Goal: Communication & Community: Participate in discussion

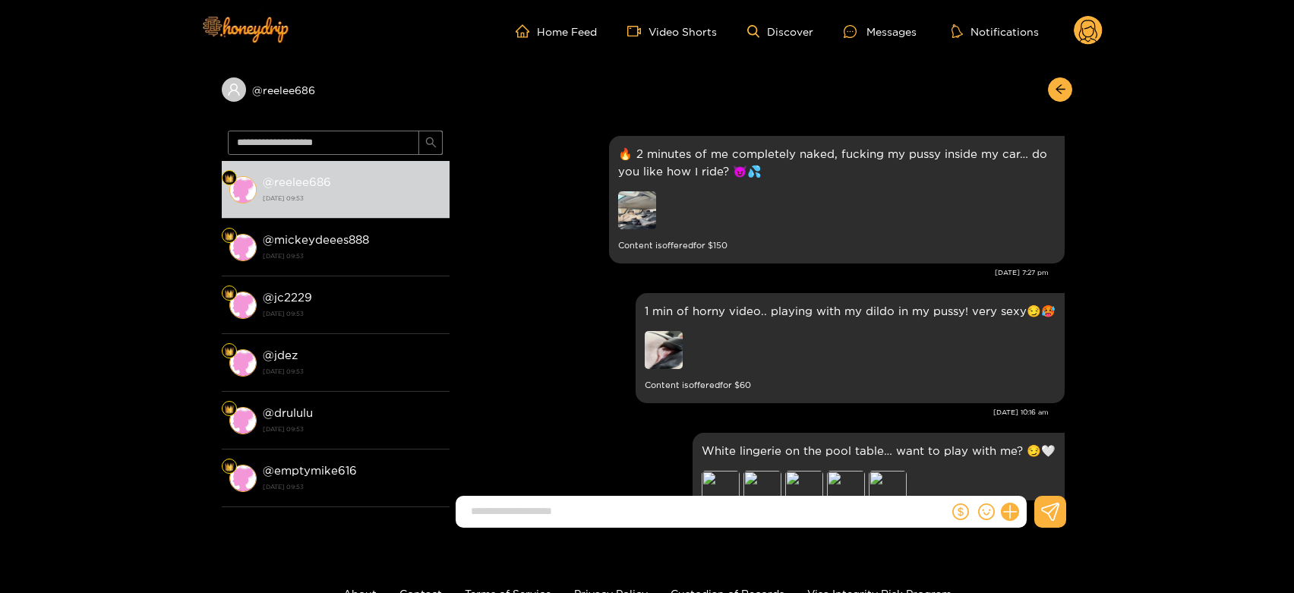
scroll to position [3323, 0]
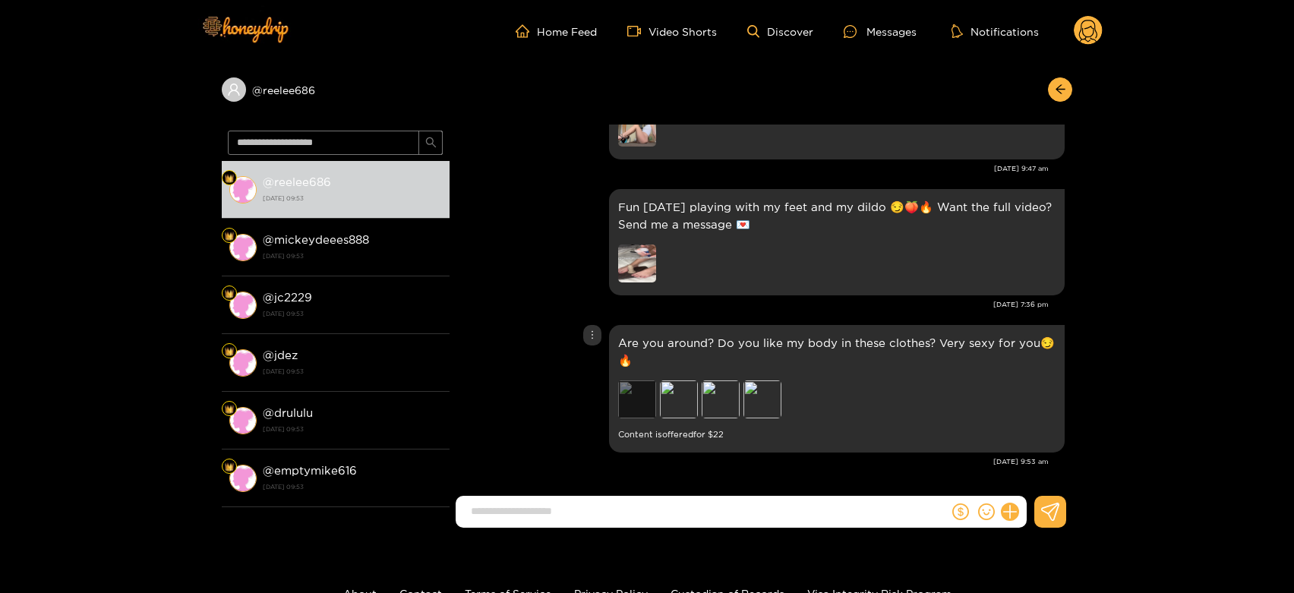
click at [629, 399] on div "Preview" at bounding box center [637, 399] width 38 height 38
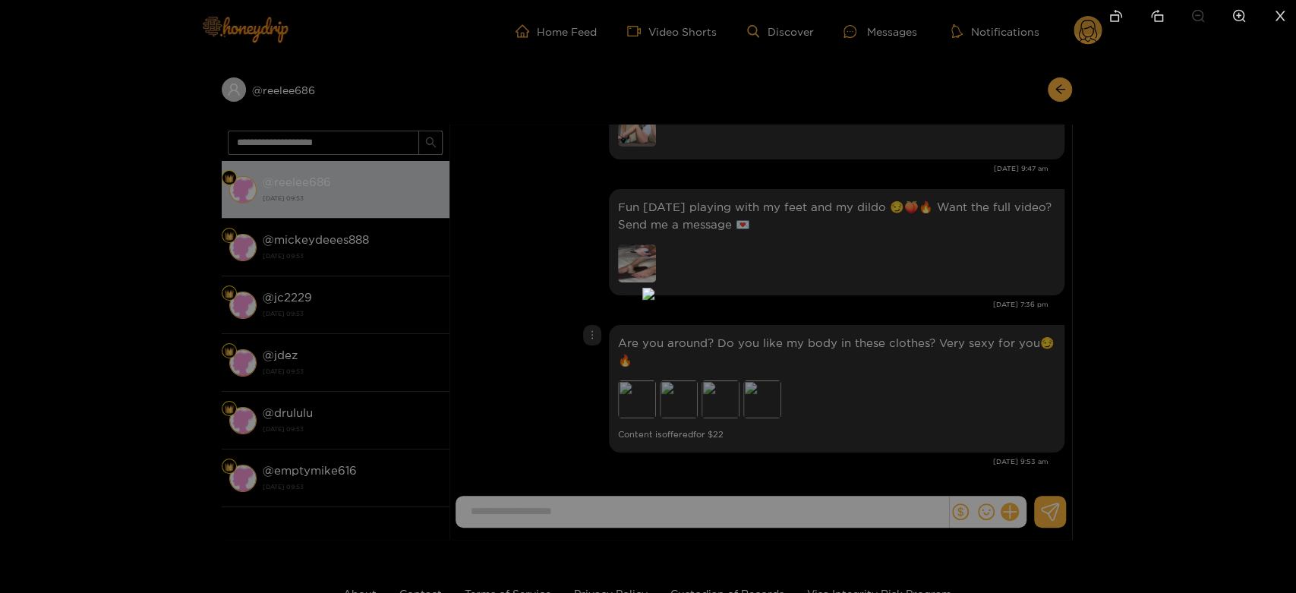
click at [889, 387] on div at bounding box center [648, 296] width 1296 height 593
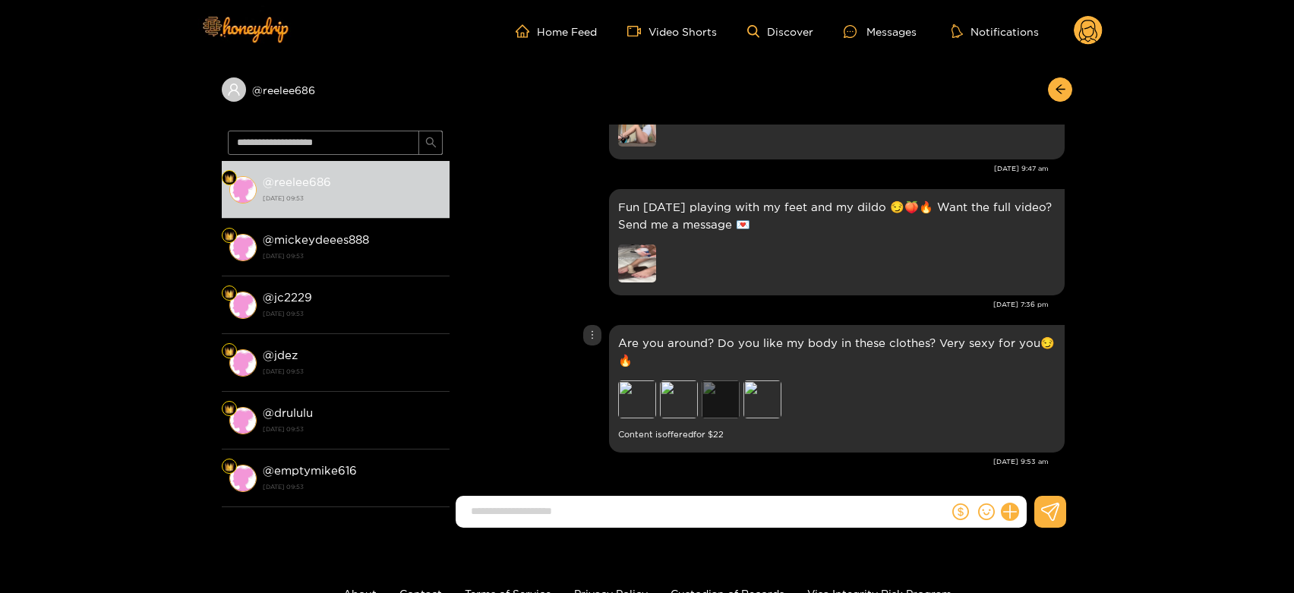
click at [733, 404] on div "Preview" at bounding box center [721, 399] width 38 height 38
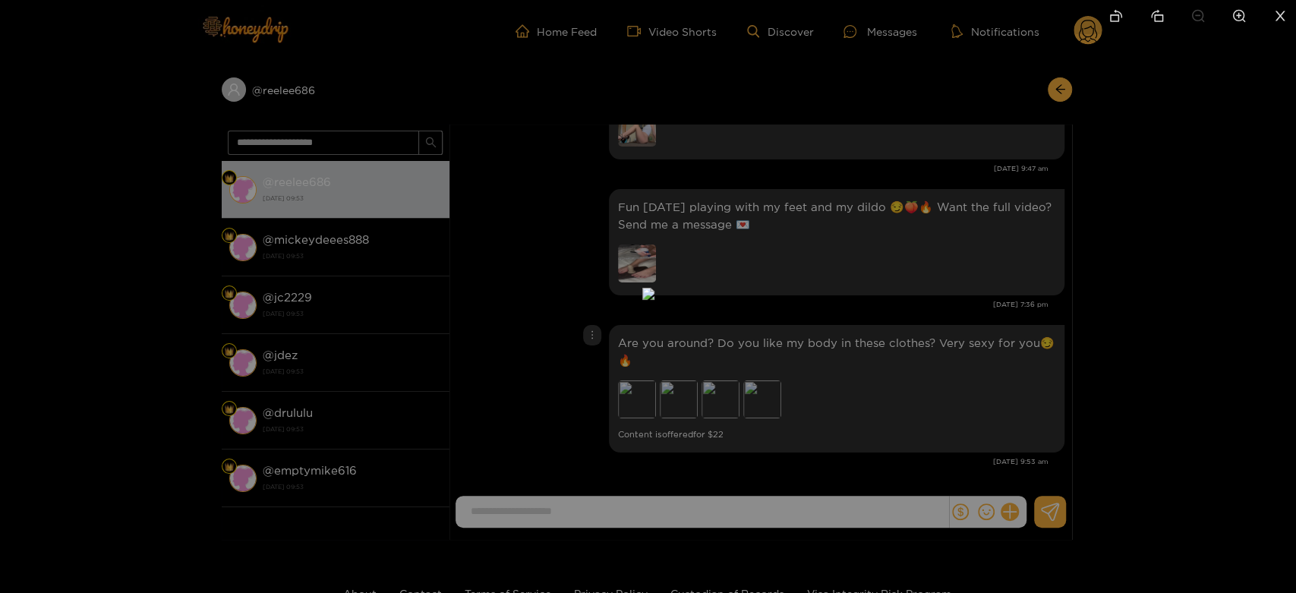
click at [834, 390] on div at bounding box center [648, 296] width 1296 height 593
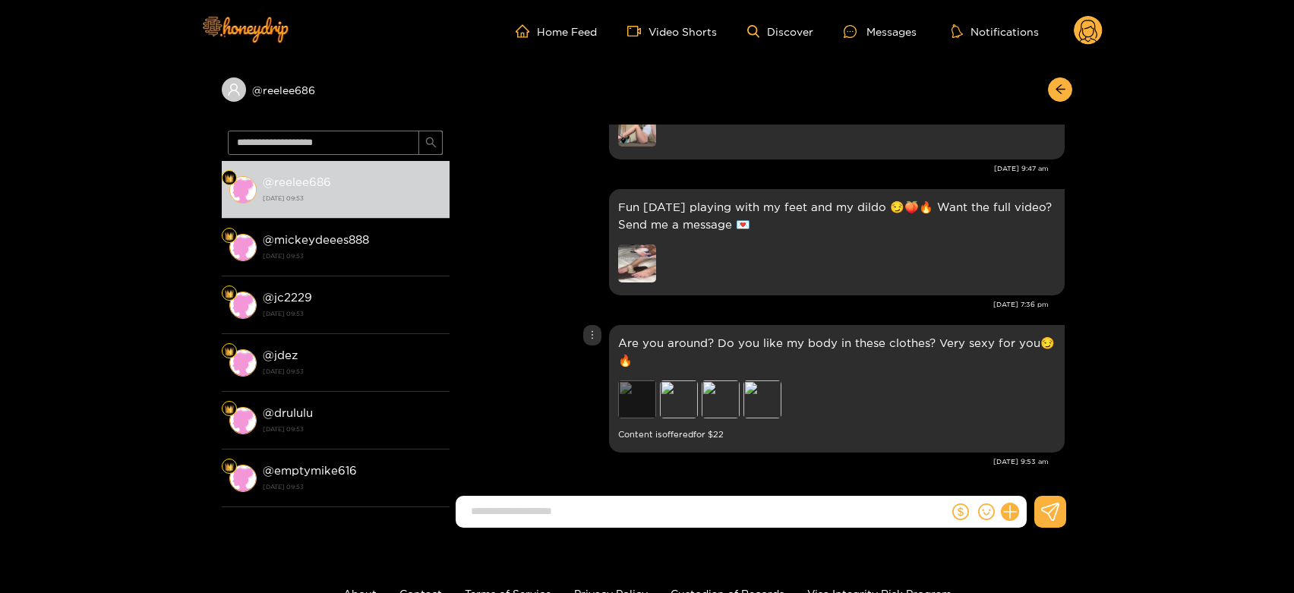
click at [637, 399] on div "Preview" at bounding box center [637, 399] width 38 height 38
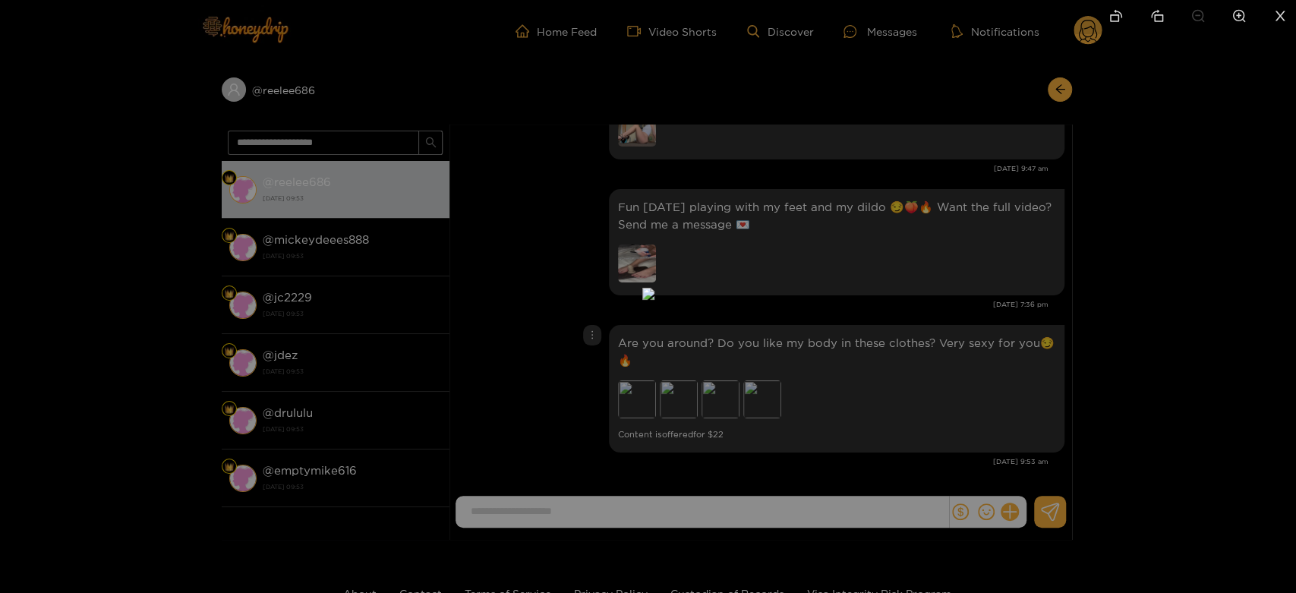
click at [815, 377] on div at bounding box center [648, 296] width 1296 height 593
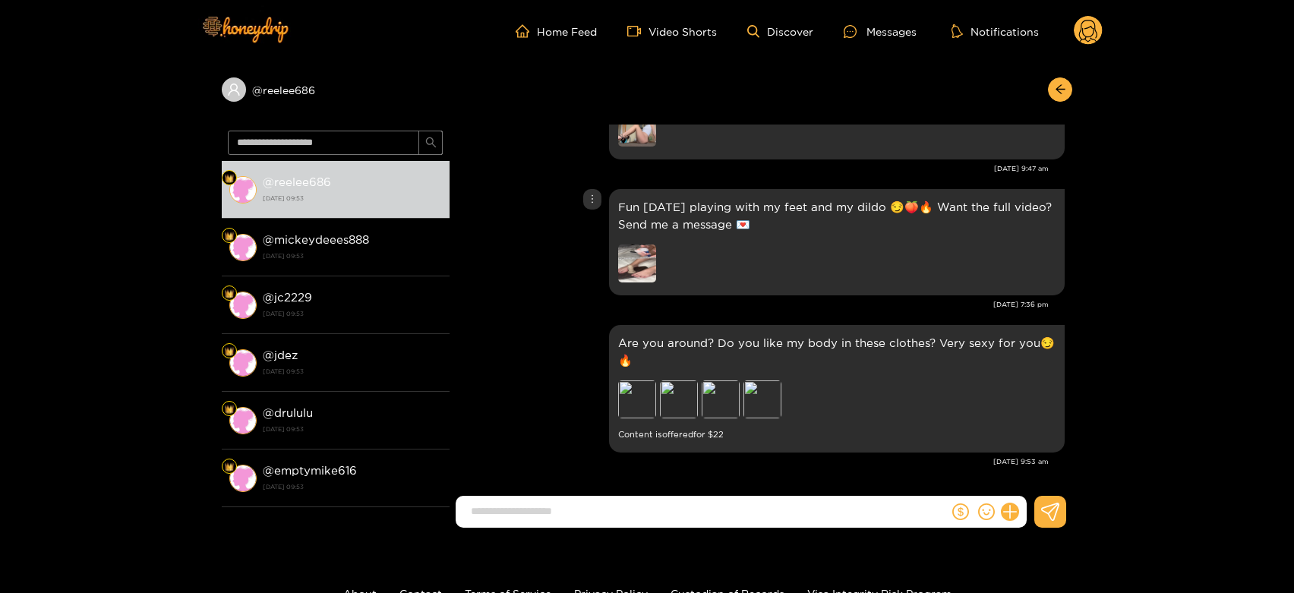
click at [643, 271] on img at bounding box center [637, 263] width 38 height 38
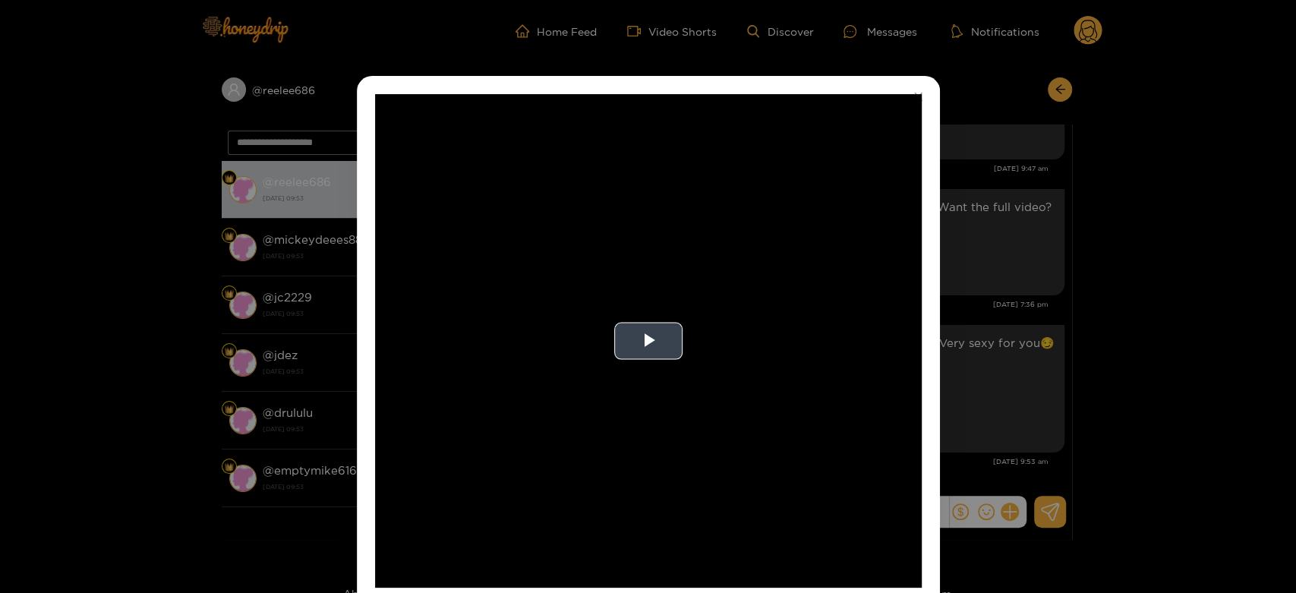
click at [913, 292] on video "Video Player" at bounding box center [648, 341] width 547 height 494
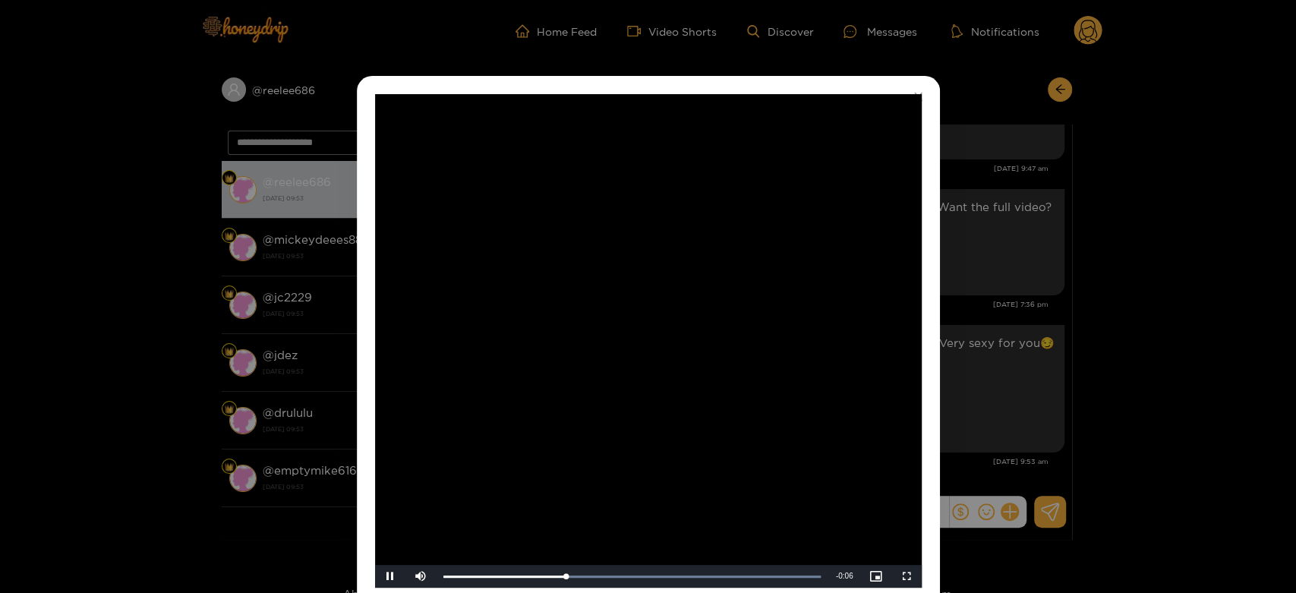
click at [741, 377] on video "Video Player" at bounding box center [648, 341] width 547 height 494
click at [1061, 349] on div "**********" at bounding box center [648, 296] width 1296 height 593
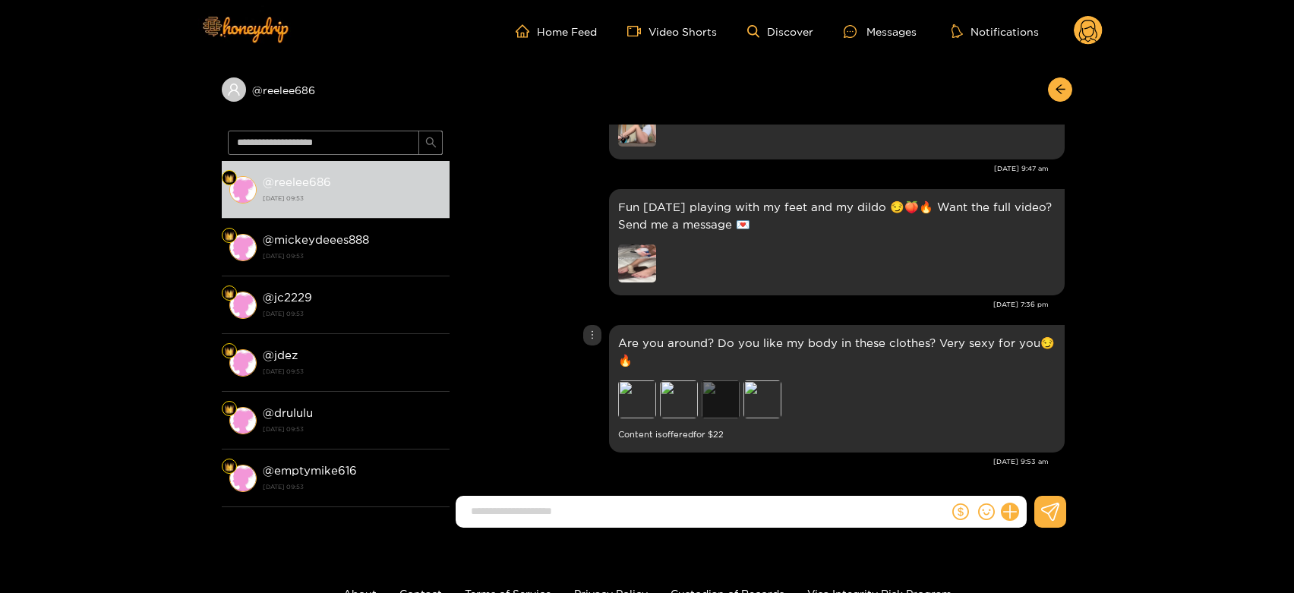
click at [716, 396] on div "Preview" at bounding box center [721, 399] width 38 height 38
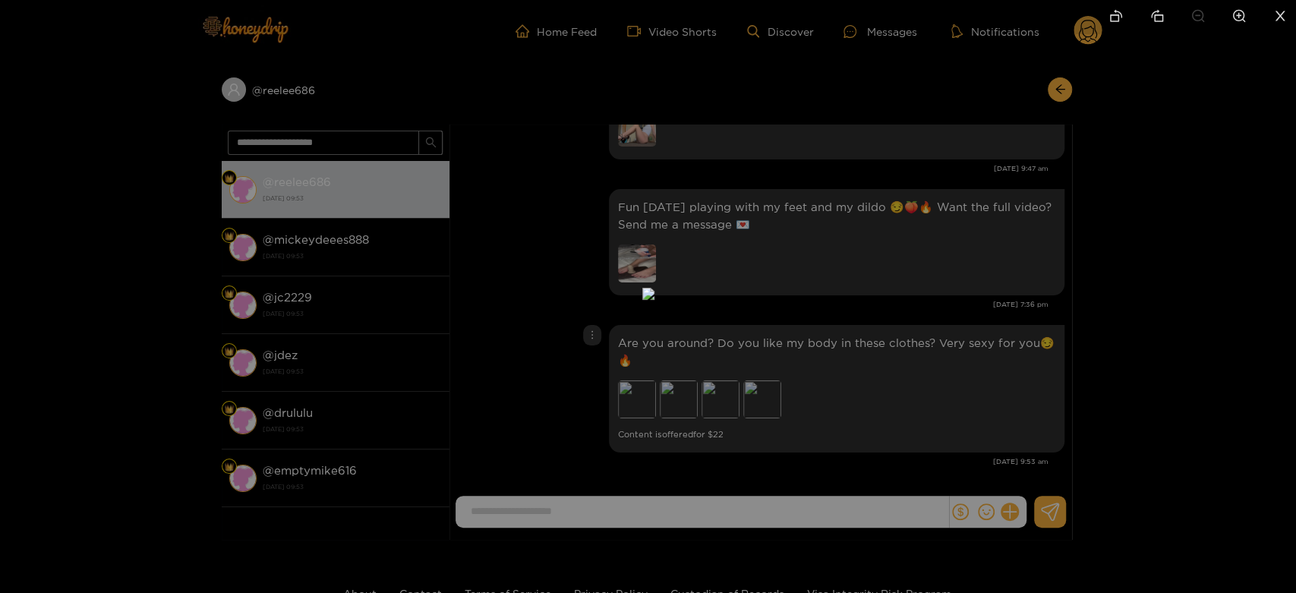
click at [979, 383] on div at bounding box center [648, 296] width 1296 height 593
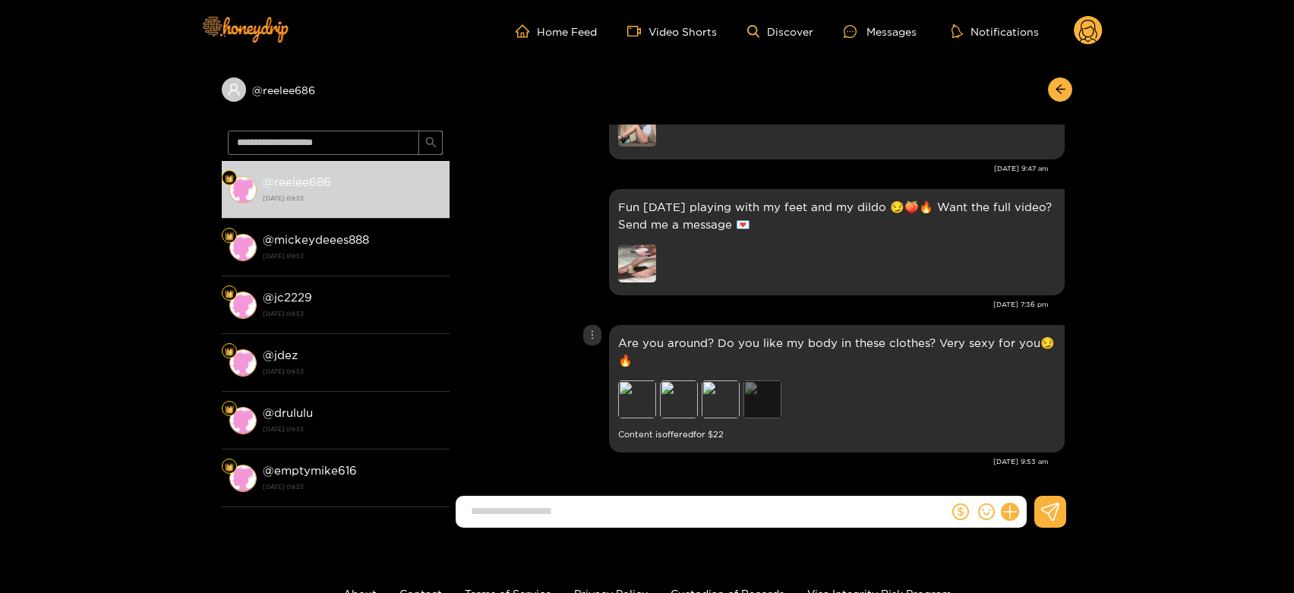
click at [764, 403] on div "Preview" at bounding box center [762, 399] width 38 height 38
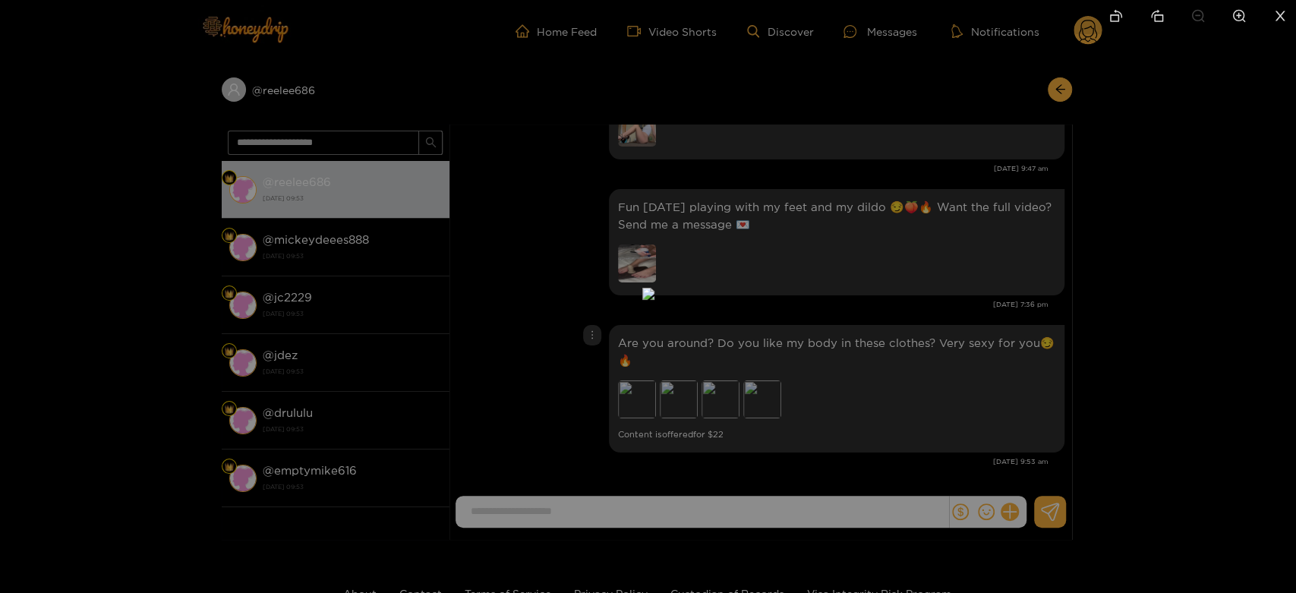
click at [908, 370] on div at bounding box center [648, 296] width 1296 height 593
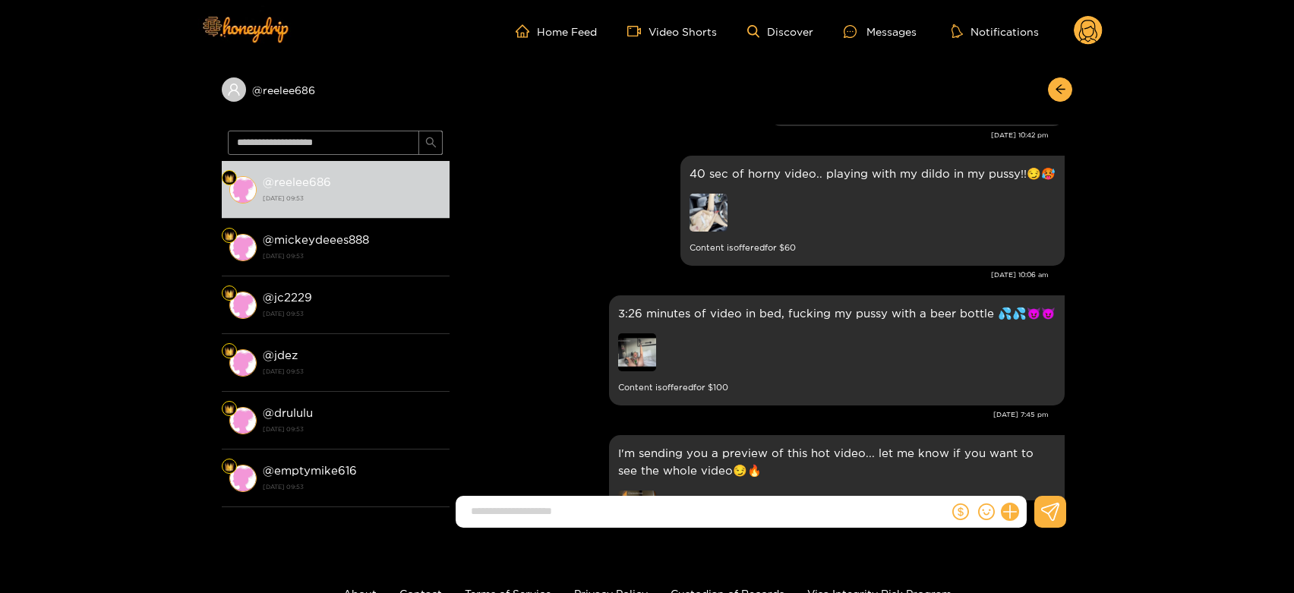
scroll to position [2902, 0]
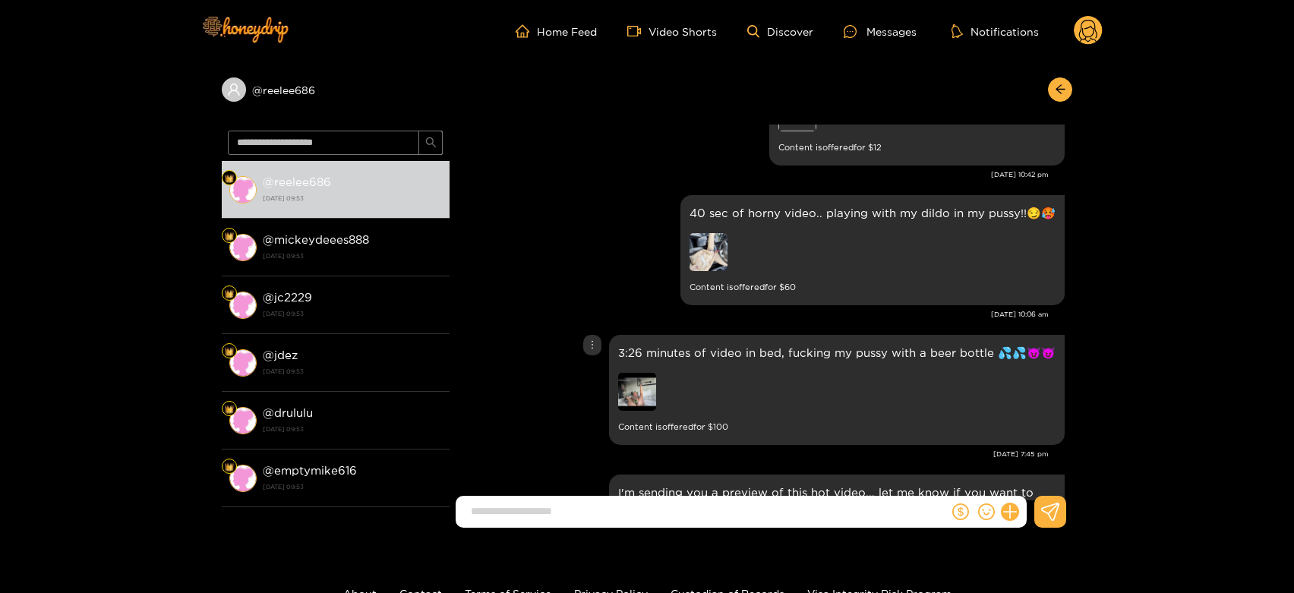
click at [627, 390] on img at bounding box center [637, 392] width 38 height 38
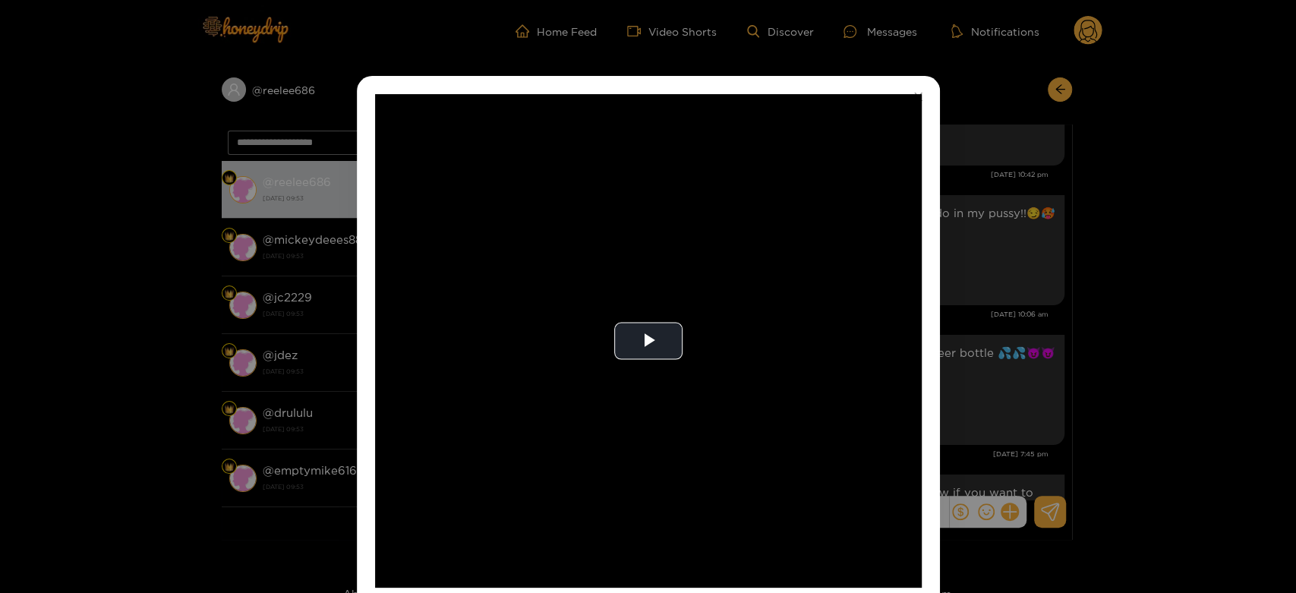
click at [627, 390] on video "Video Player" at bounding box center [648, 341] width 547 height 494
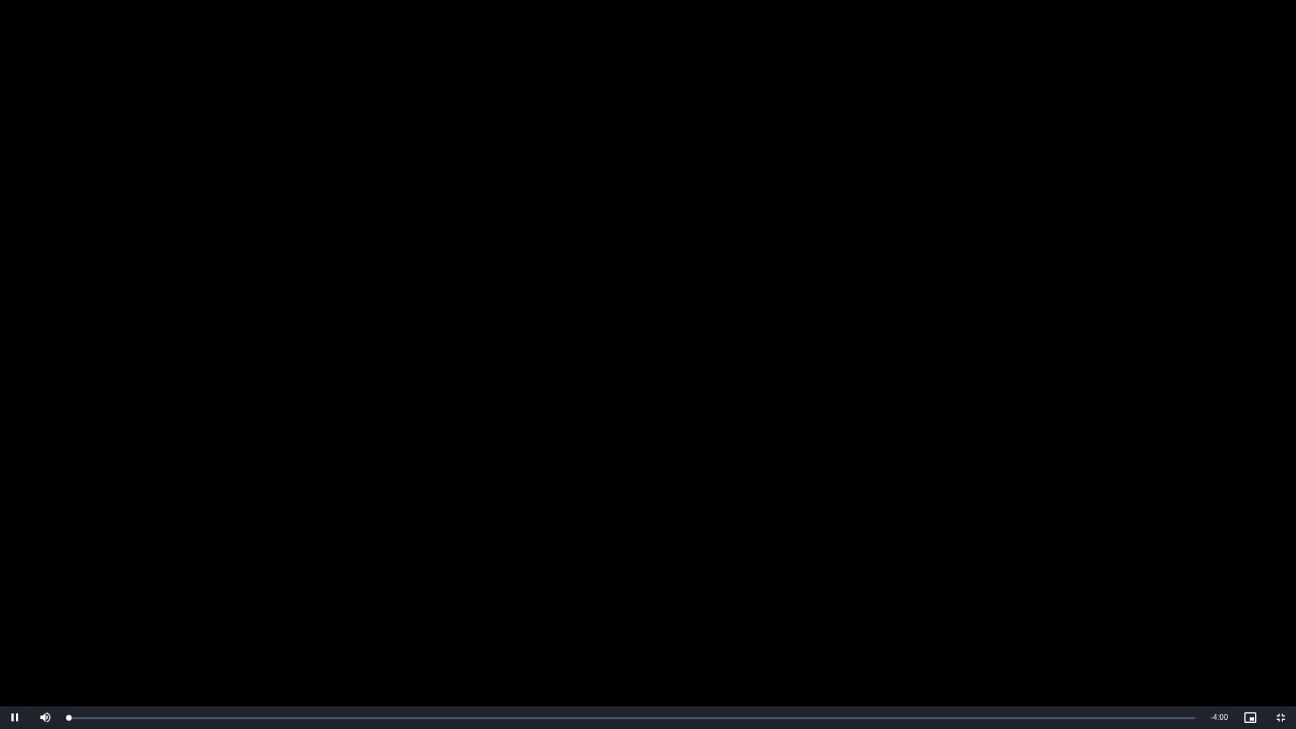
click at [627, 492] on video "Video Player" at bounding box center [648, 364] width 1296 height 729
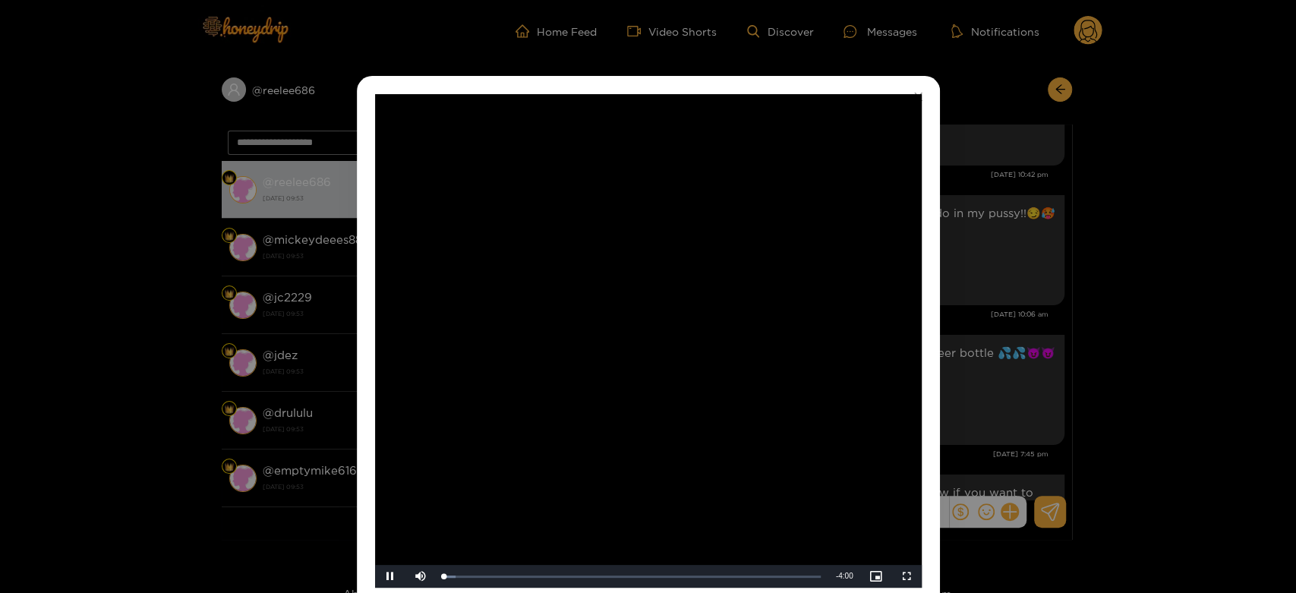
click at [627, 390] on video "Video Player" at bounding box center [648, 341] width 547 height 494
click at [1015, 333] on div "**********" at bounding box center [648, 296] width 1296 height 593
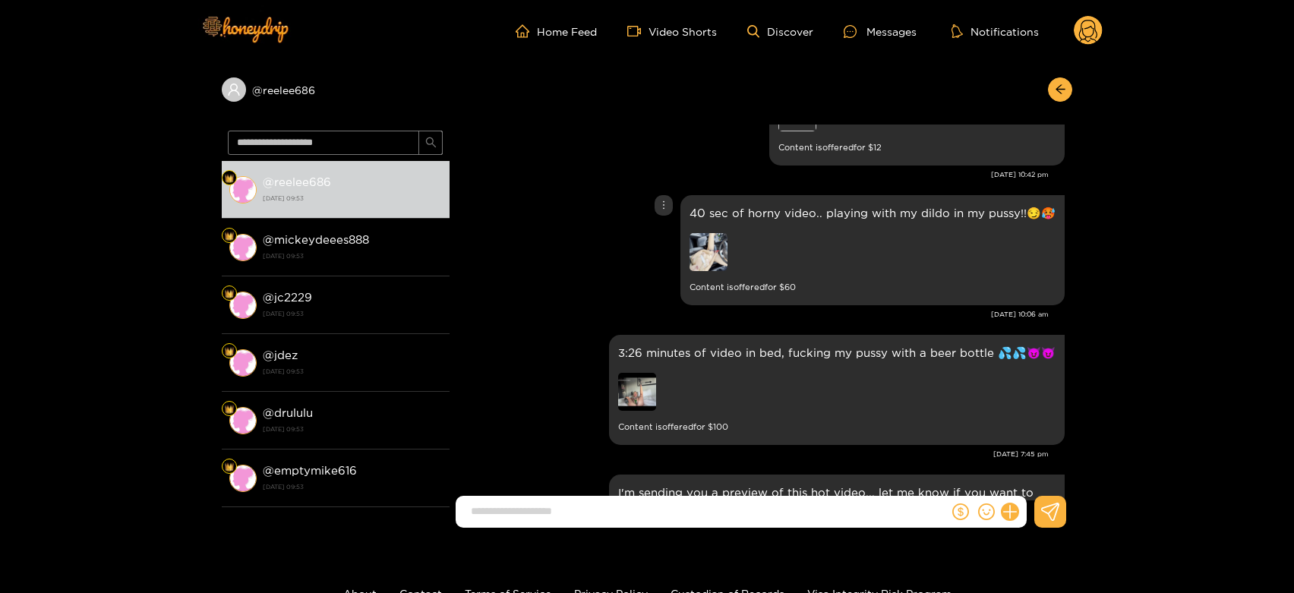
click at [703, 254] on img at bounding box center [708, 252] width 38 height 38
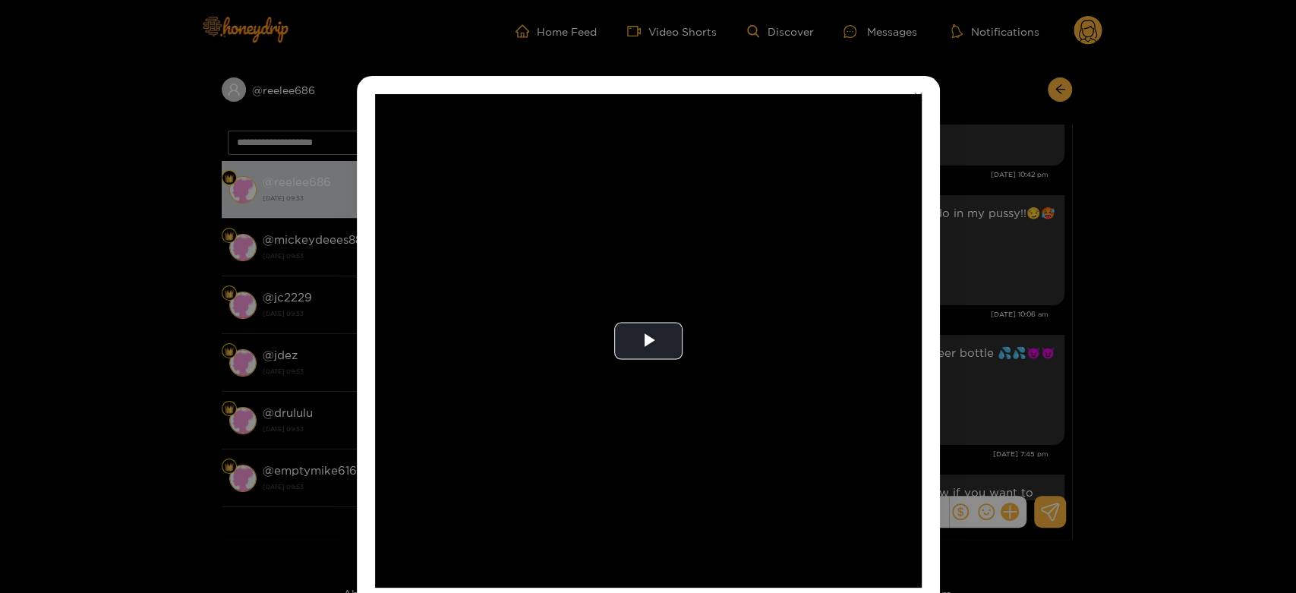
click at [703, 254] on video "Video Player" at bounding box center [648, 341] width 547 height 494
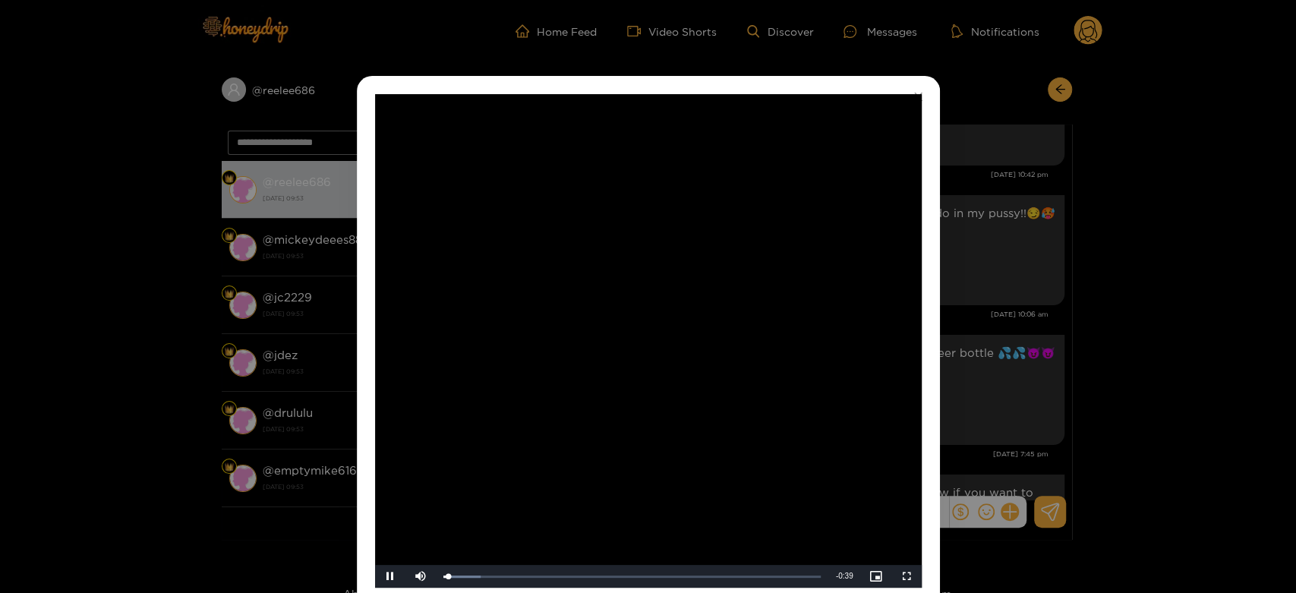
click at [703, 254] on video "Video Player" at bounding box center [648, 341] width 547 height 494
click at [1008, 274] on div "**********" at bounding box center [648, 296] width 1296 height 593
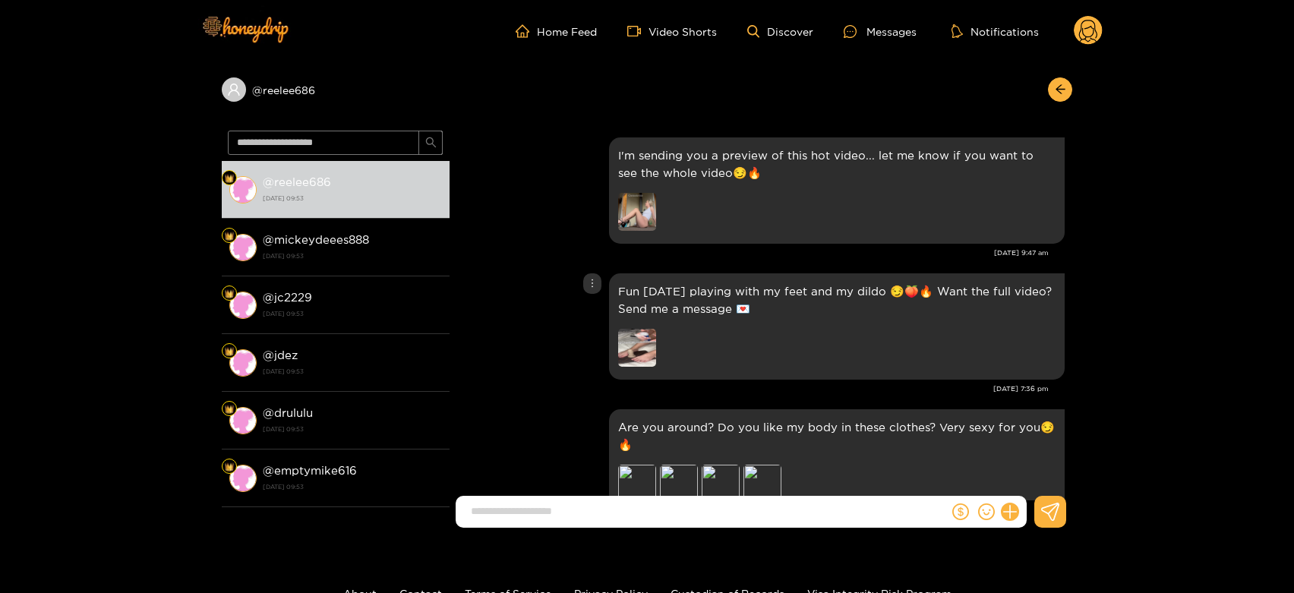
scroll to position [3323, 0]
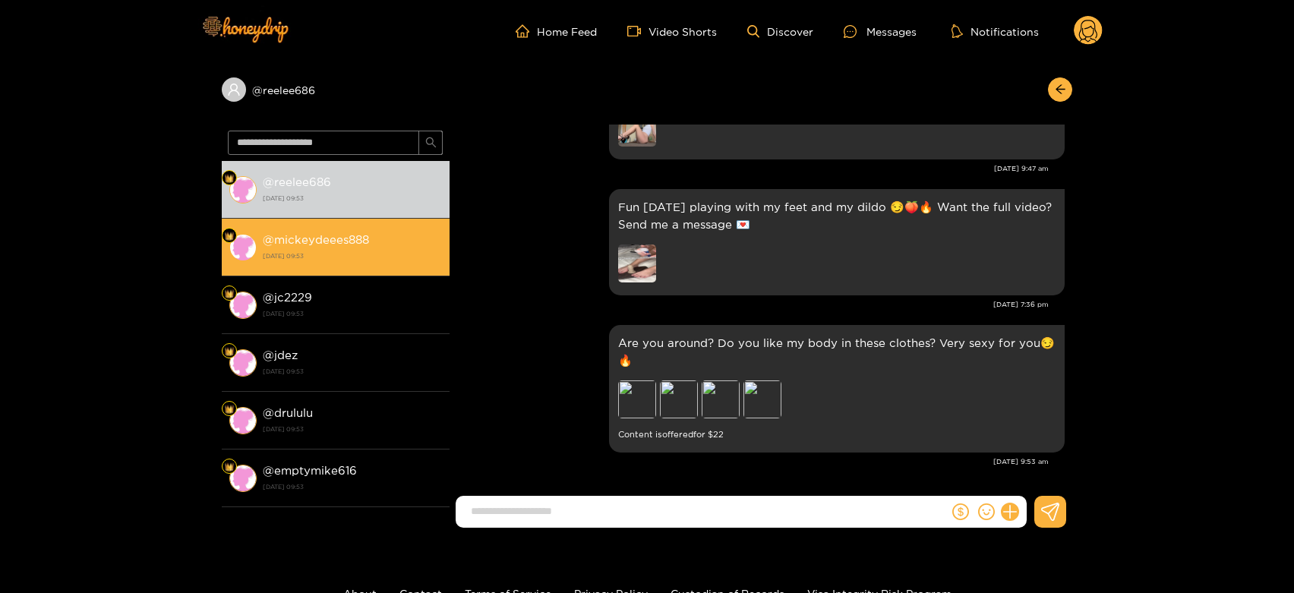
click at [356, 246] on div "@ mickeydeees888 [DATE] 09:53" at bounding box center [352, 247] width 179 height 34
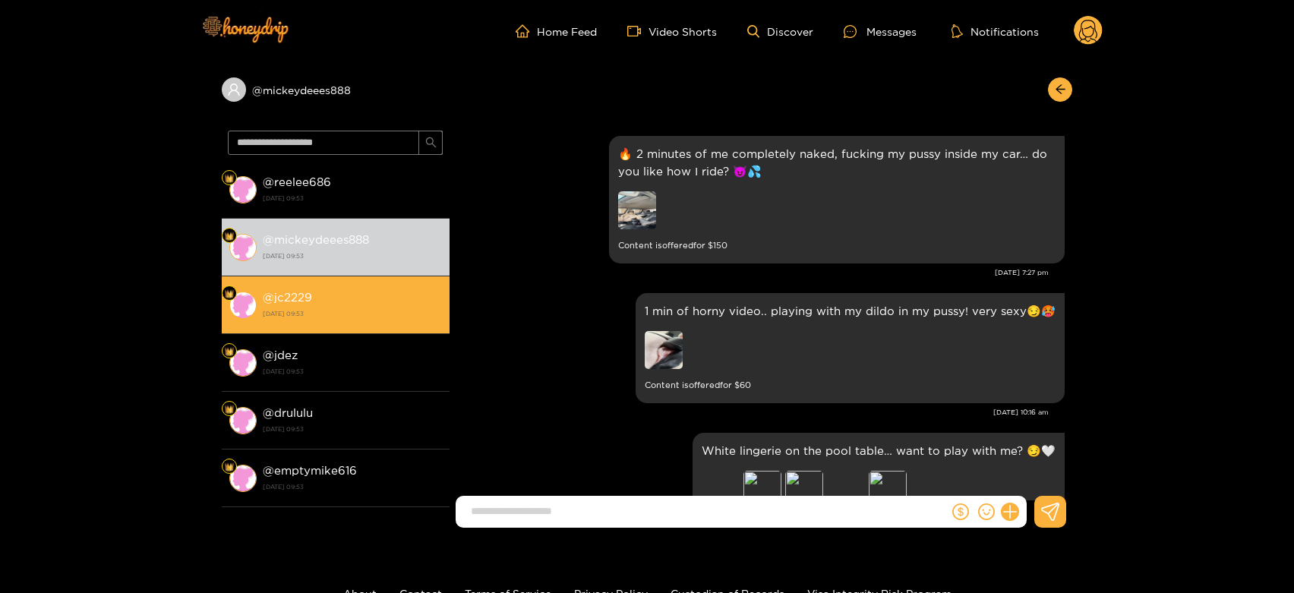
scroll to position [3323, 0]
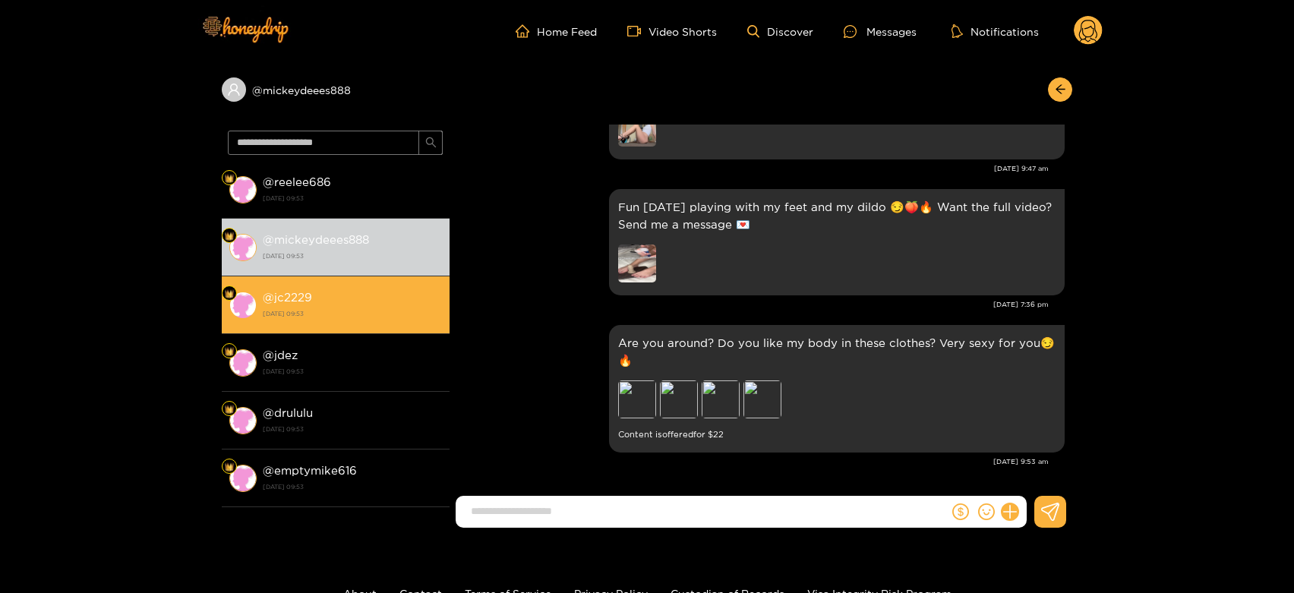
click at [341, 310] on strong "[DATE] 09:53" at bounding box center [352, 314] width 179 height 14
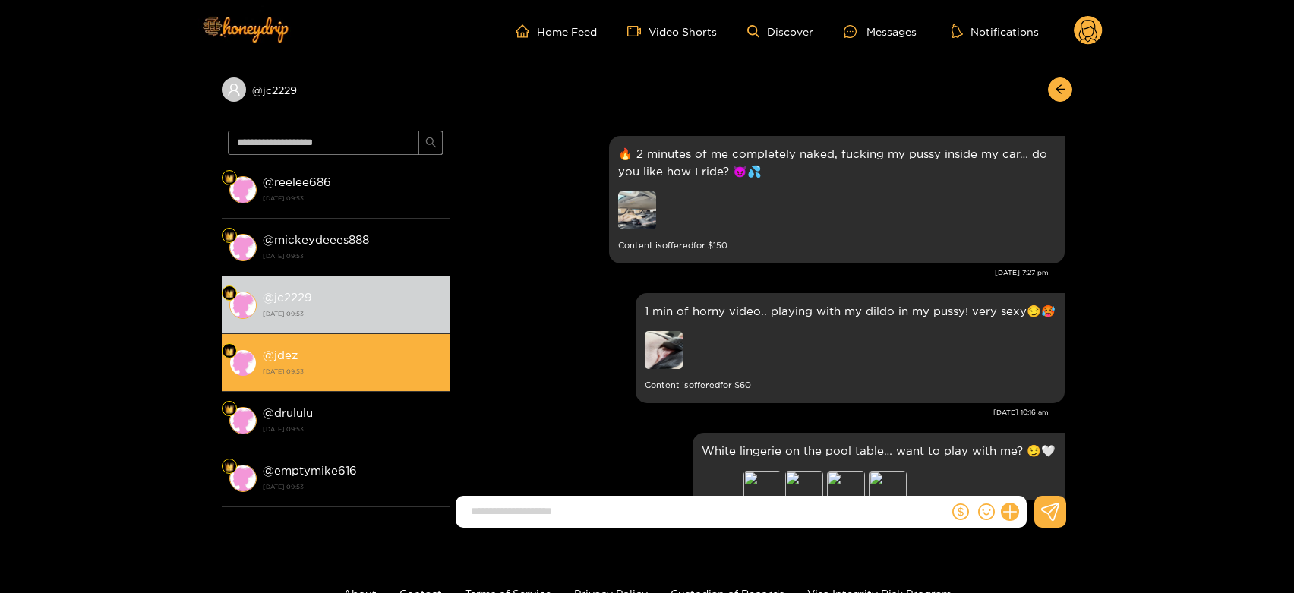
scroll to position [3323, 0]
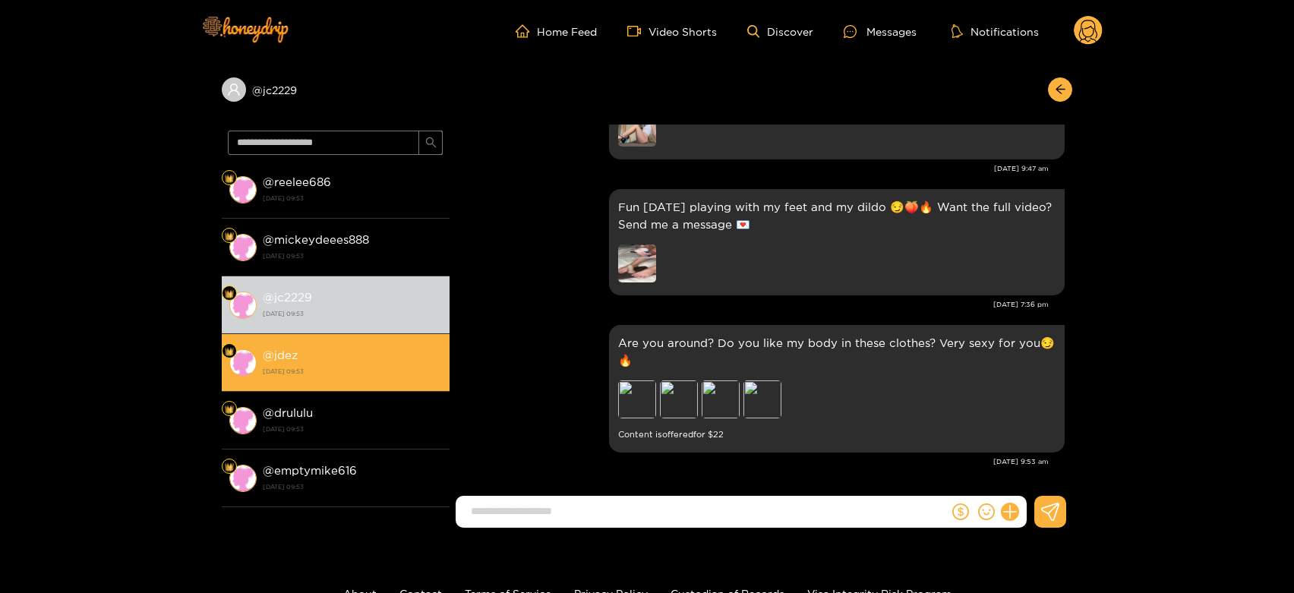
click at [340, 380] on li "@ jdez [DATE] 09:53" at bounding box center [336, 363] width 228 height 58
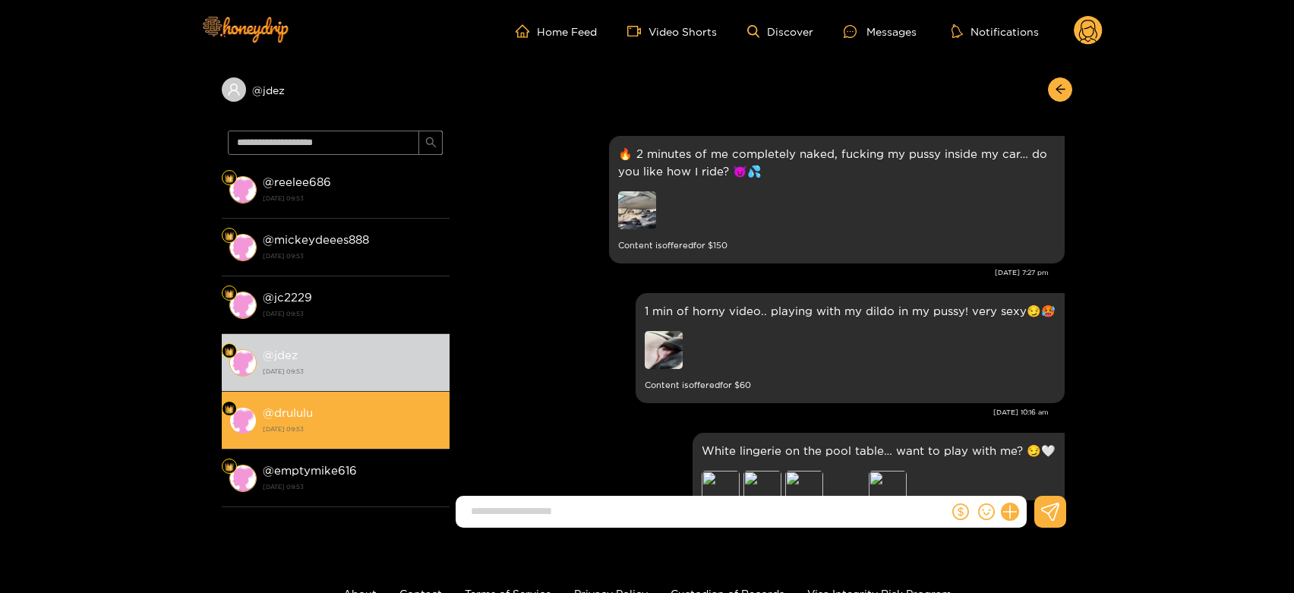
scroll to position [3323, 0]
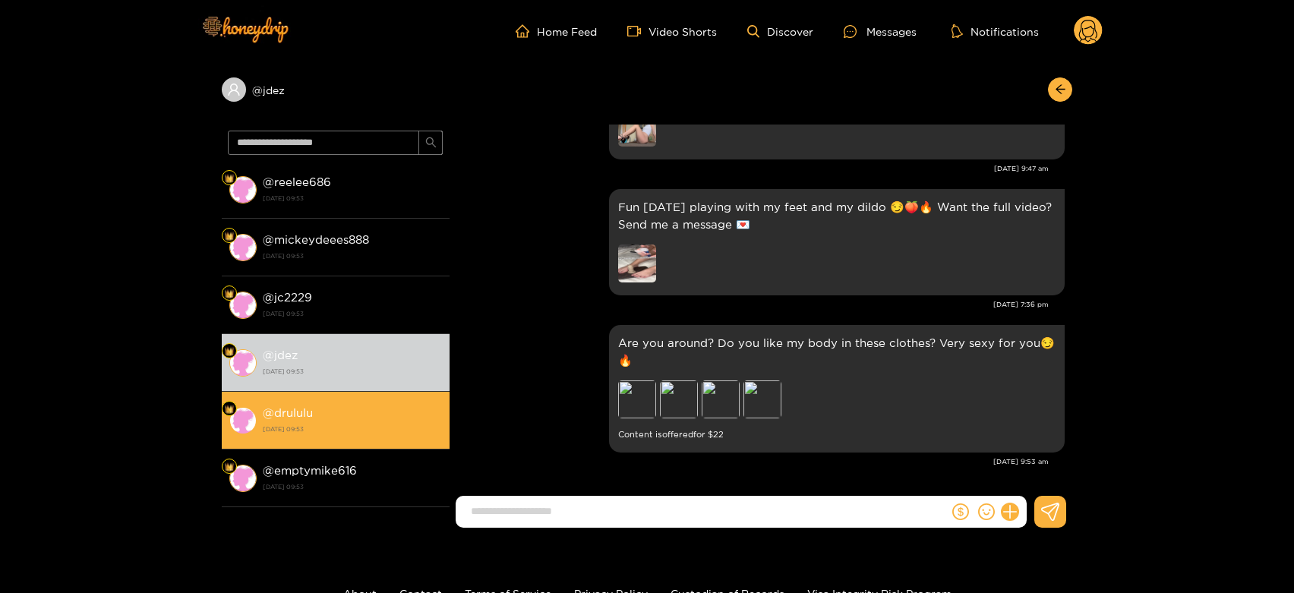
click at [335, 424] on strong "[DATE] 09:53" at bounding box center [352, 429] width 179 height 14
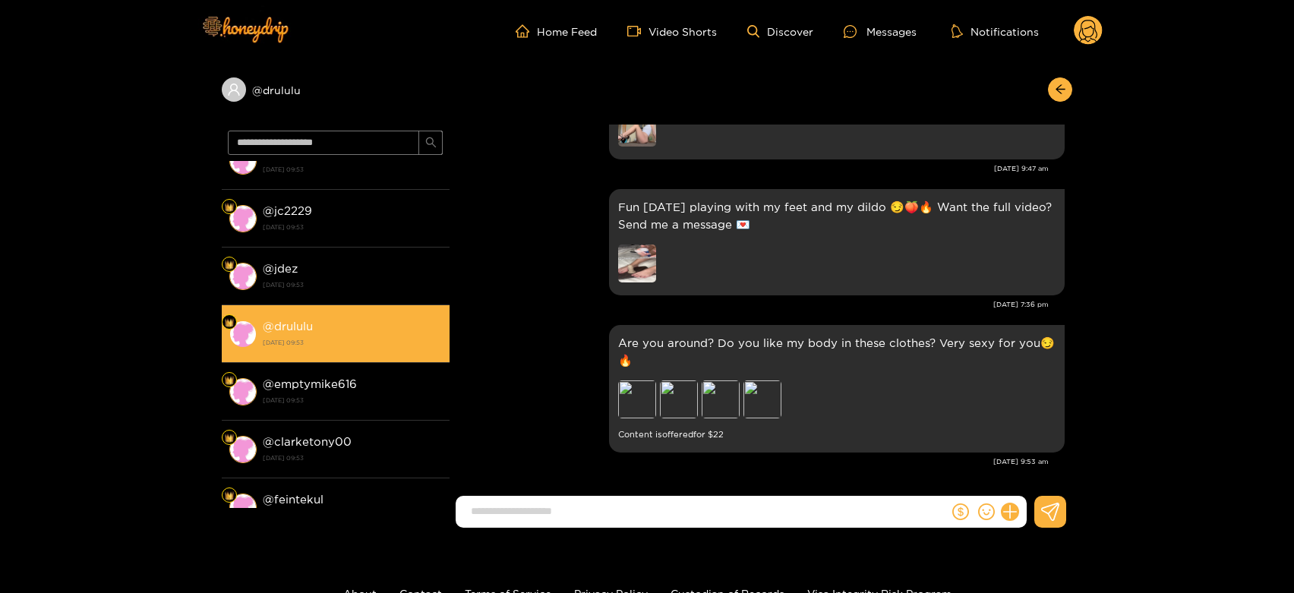
scroll to position [169, 0]
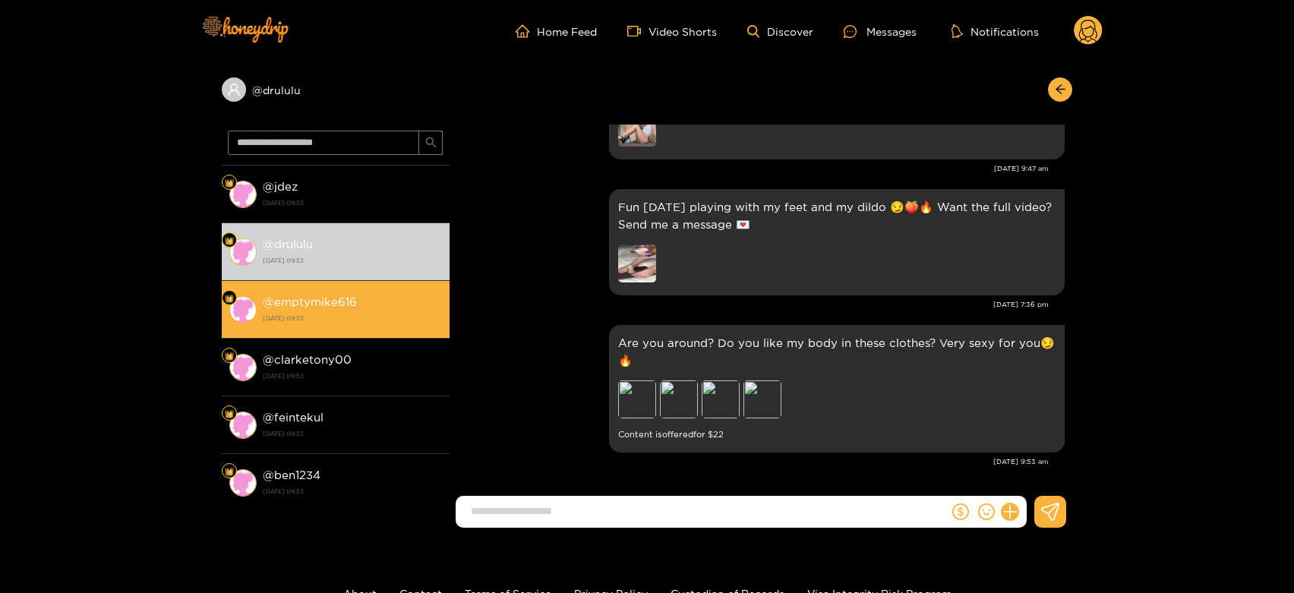
click at [333, 290] on li "@ emptymike616 [DATE] 09:53" at bounding box center [336, 310] width 228 height 58
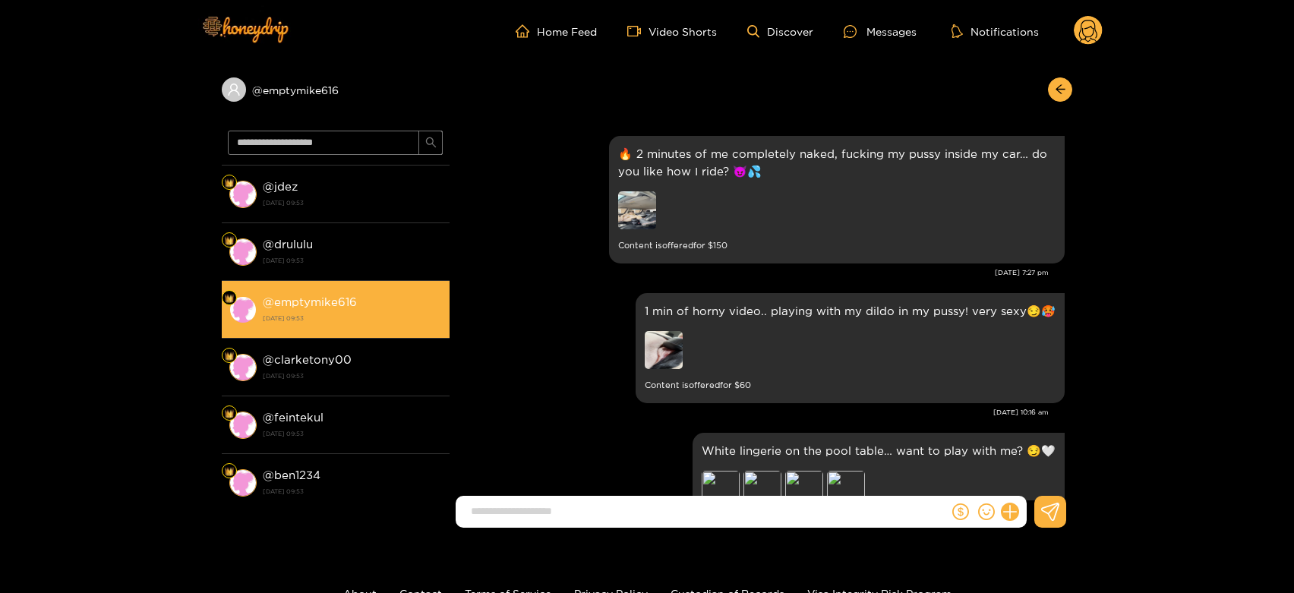
scroll to position [3323, 0]
